Goal: Information Seeking & Learning: Learn about a topic

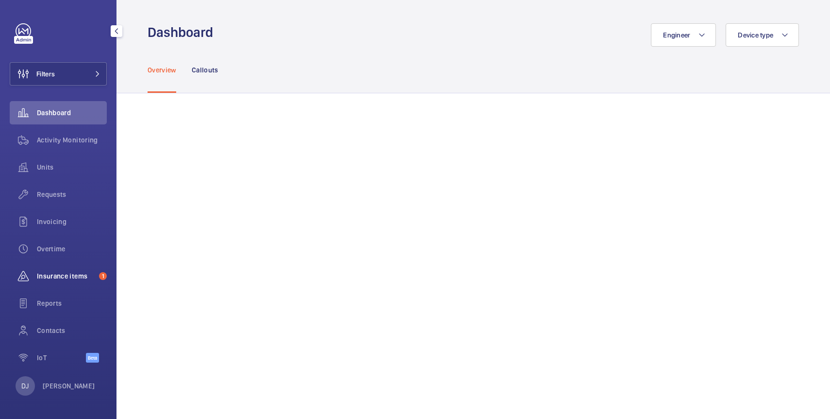
click at [53, 269] on div "Insurance items 1" at bounding box center [58, 275] width 97 height 23
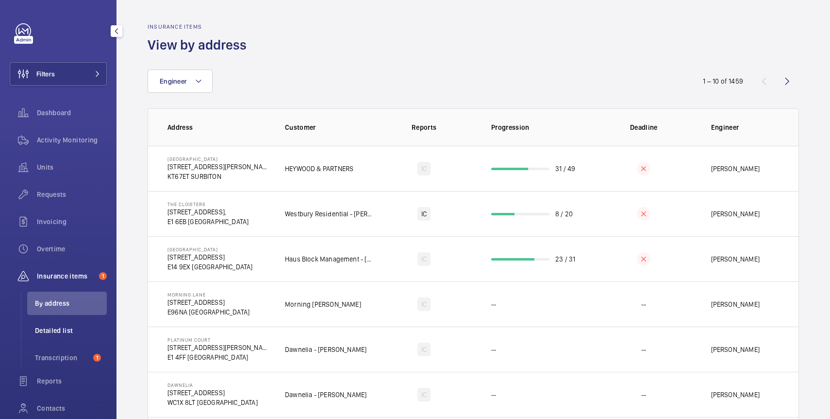
click at [72, 334] on span "Detailed list" at bounding box center [71, 330] width 72 height 10
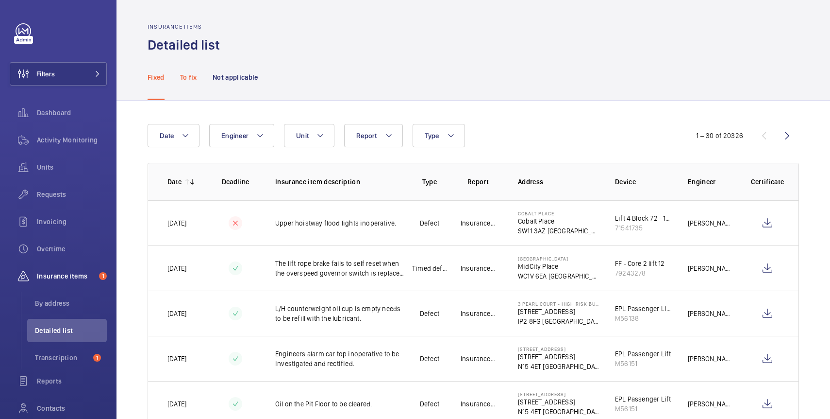
click at [186, 83] on div "To fix" at bounding box center [188, 77] width 17 height 46
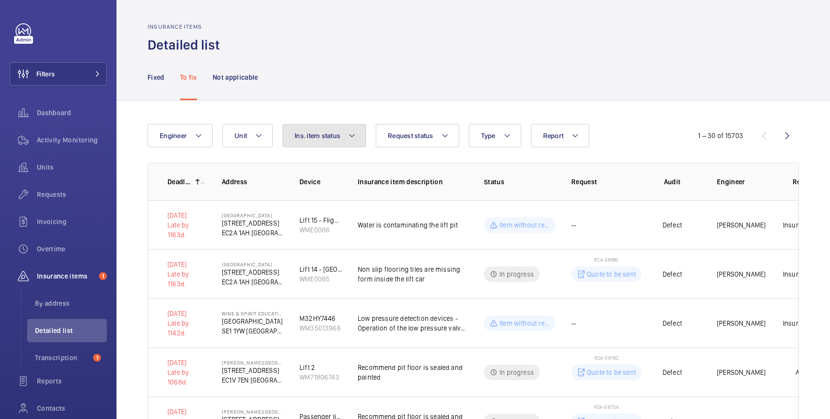
click at [350, 133] on mat-icon at bounding box center [352, 136] width 8 height 12
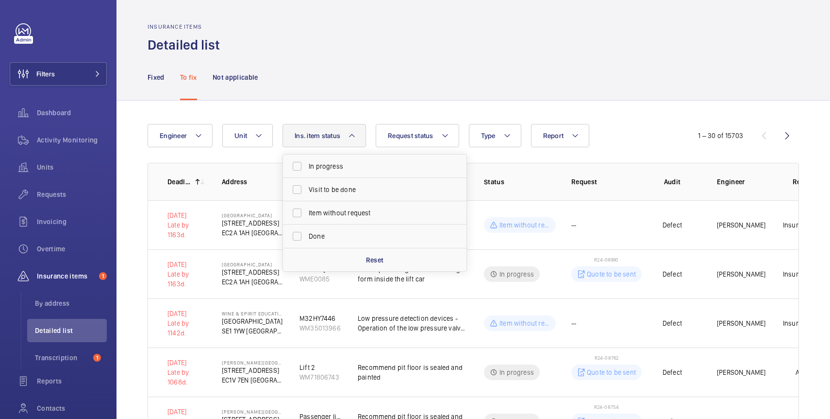
click at [350, 133] on mat-icon at bounding box center [352, 136] width 8 height 12
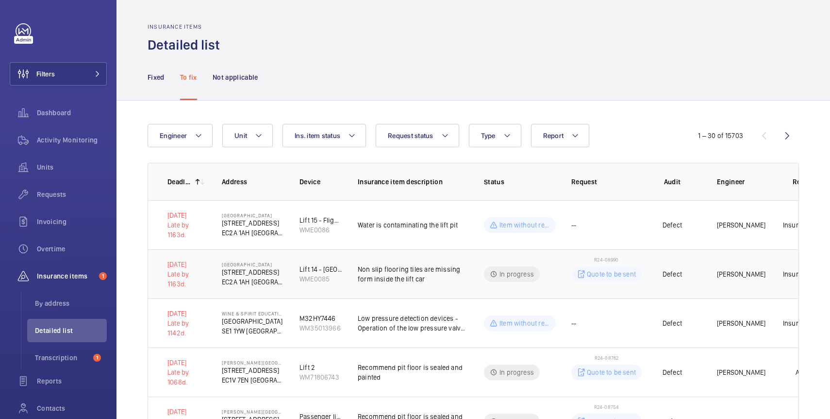
click at [404, 271] on p "Non slip flooring tiles are missing form inside the lift car" at bounding box center [413, 273] width 111 height 19
